Goal: Find specific page/section: Find specific page/section

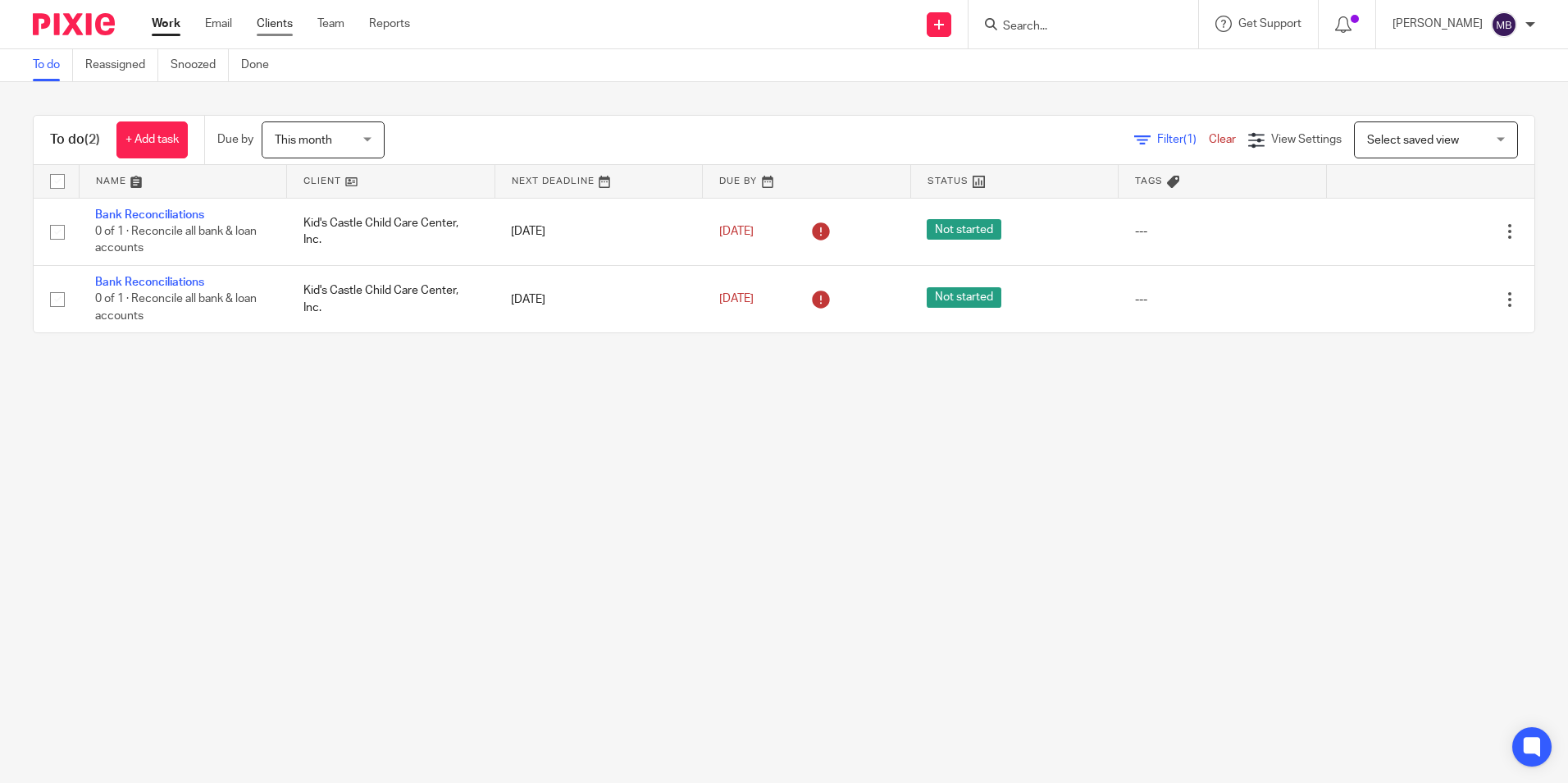
click at [276, 20] on link "Clients" at bounding box center [275, 24] width 37 height 17
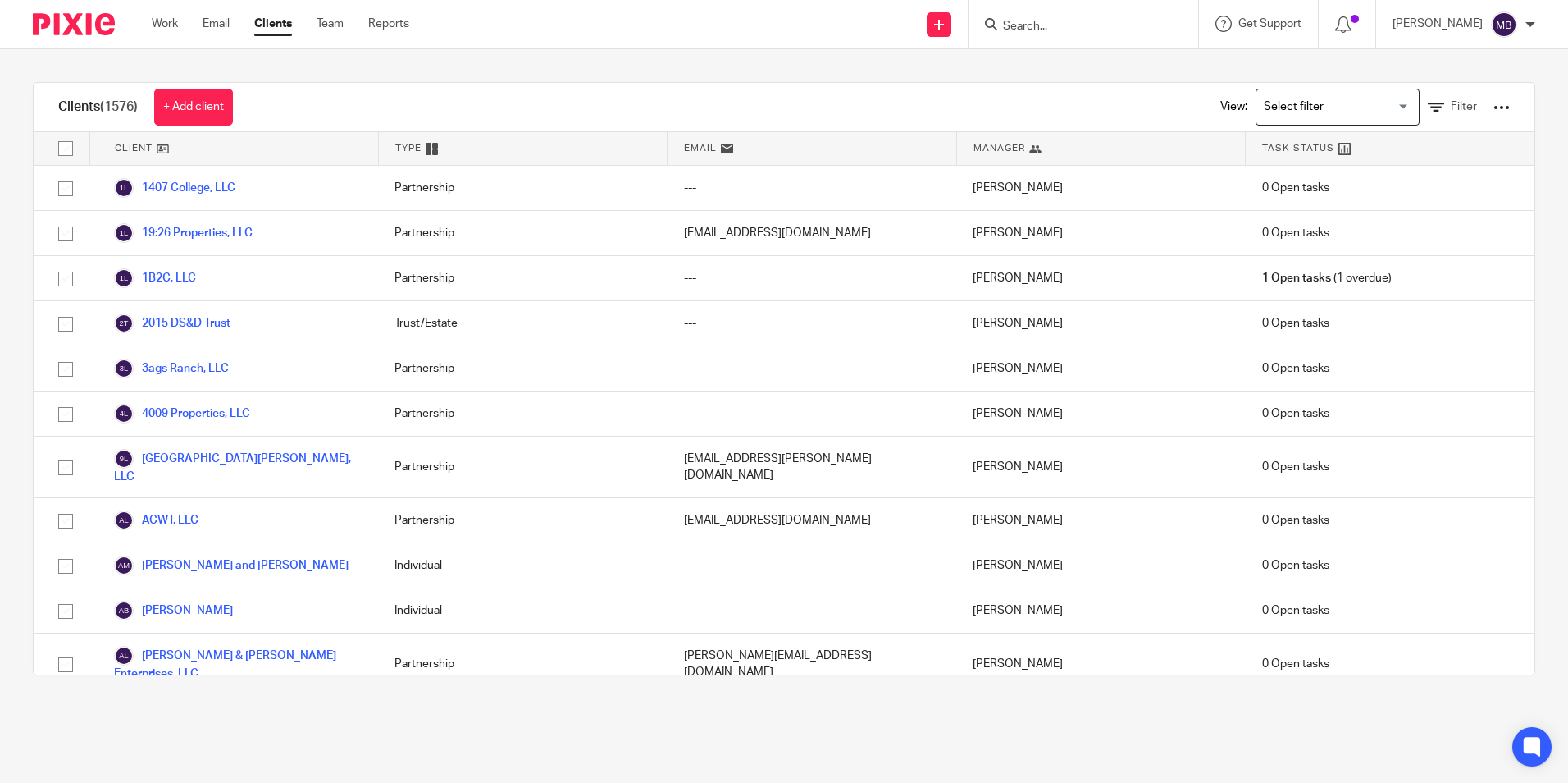
click at [1042, 22] on input "Search" at bounding box center [1076, 27] width 148 height 15
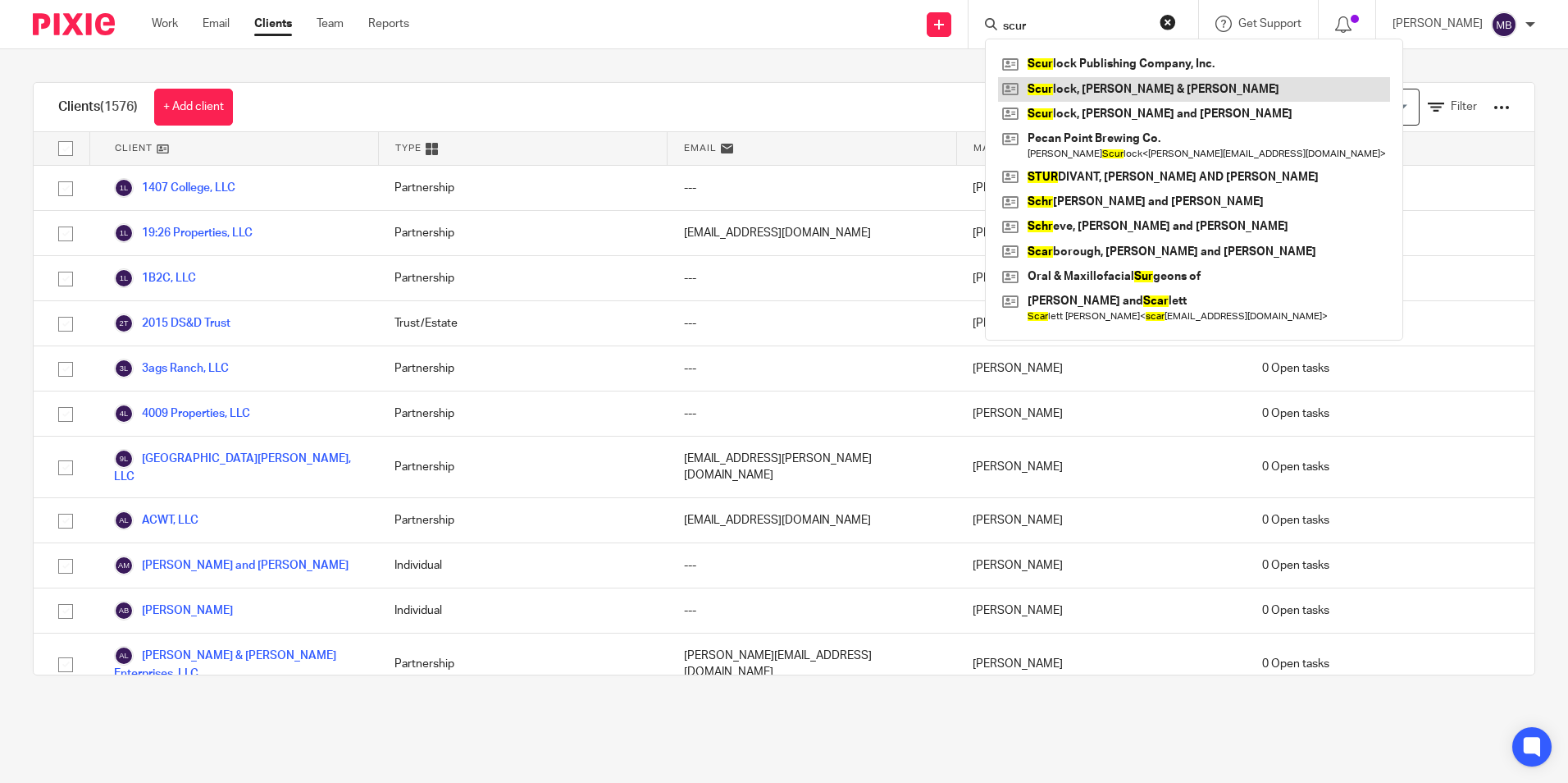
type input "scur"
click at [1087, 86] on link at bounding box center [1194, 89] width 392 height 24
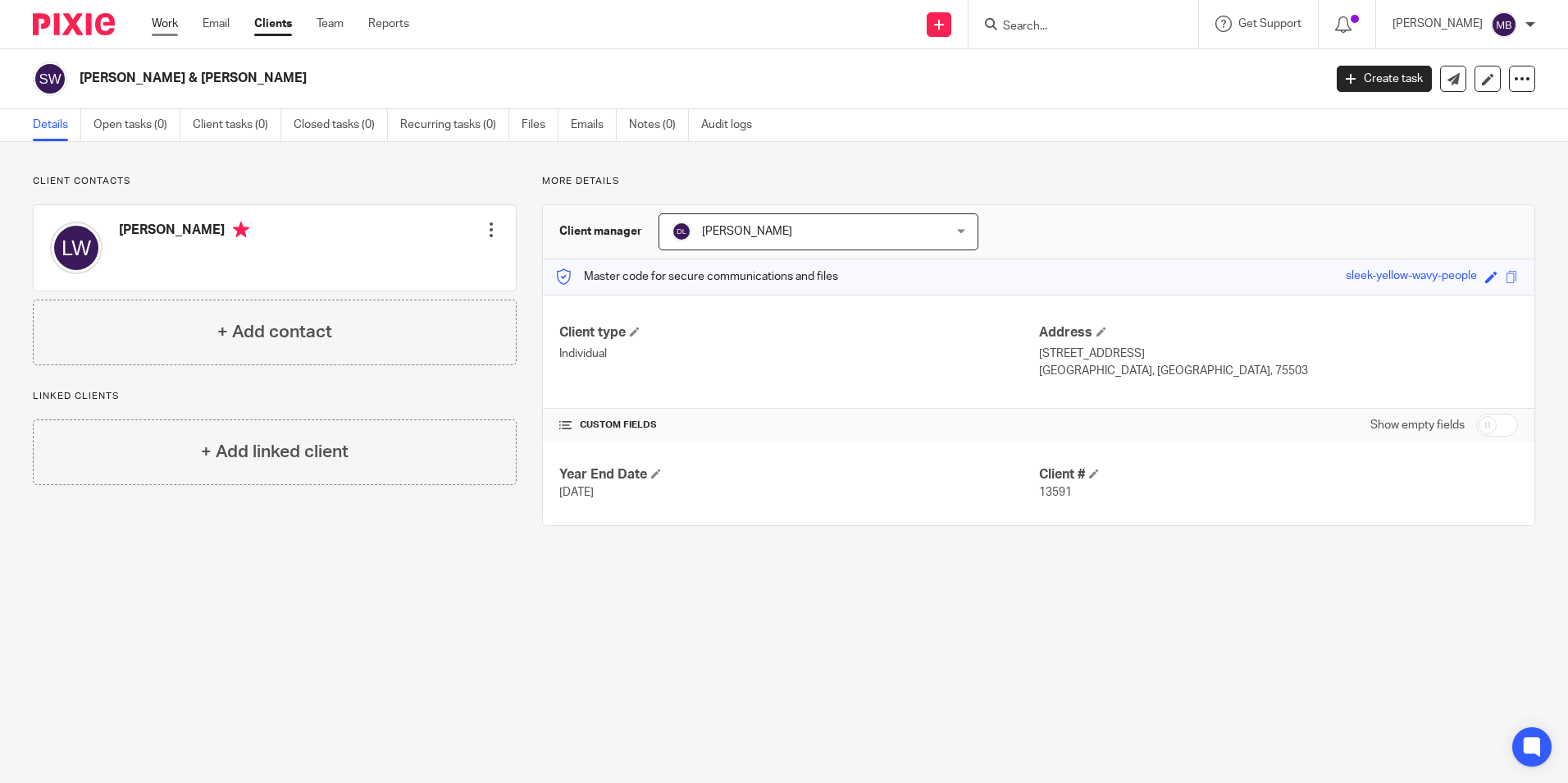
click at [168, 24] on link "Work" at bounding box center [165, 24] width 26 height 17
